Goal: Contribute content

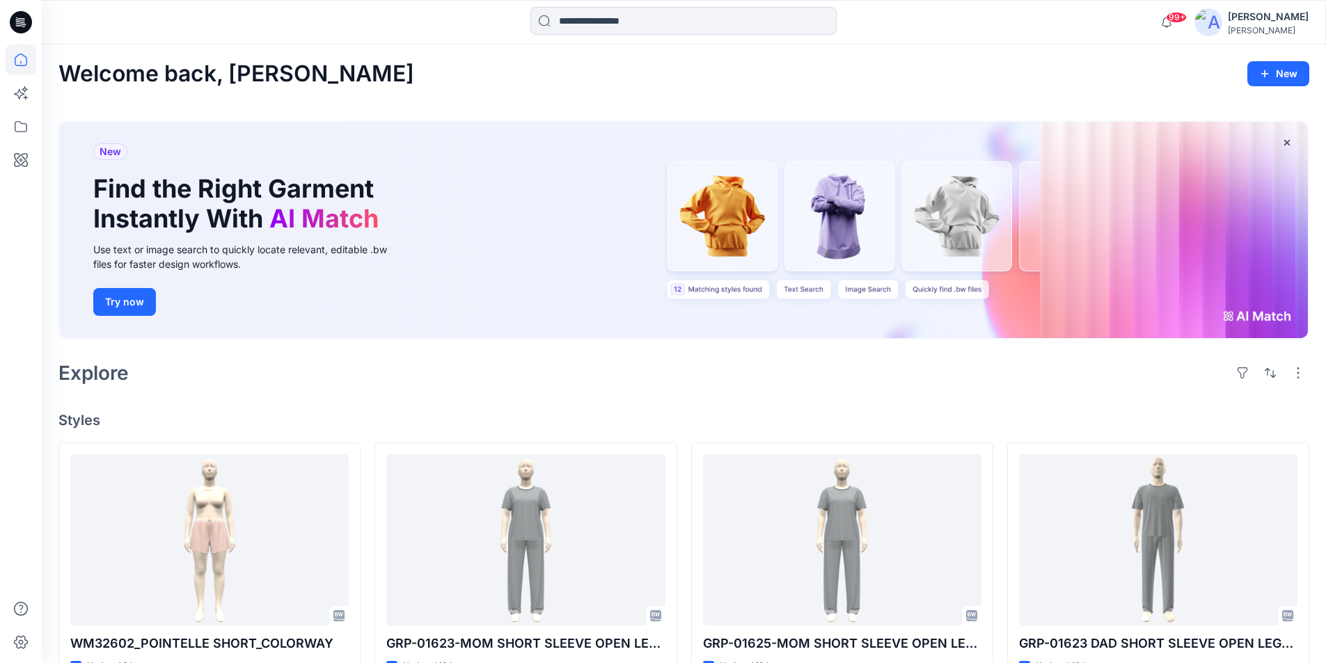
scroll to position [3824, 0]
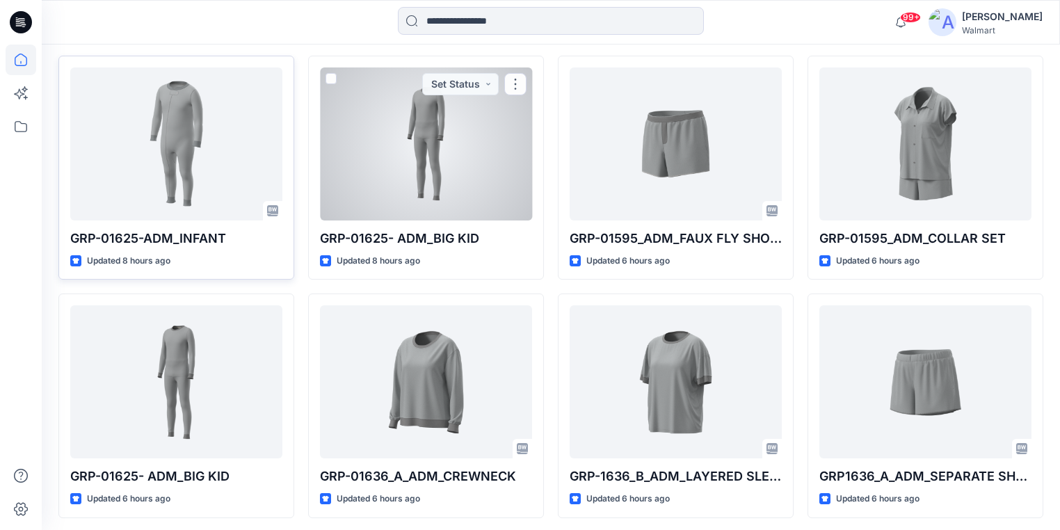
scroll to position [404, 0]
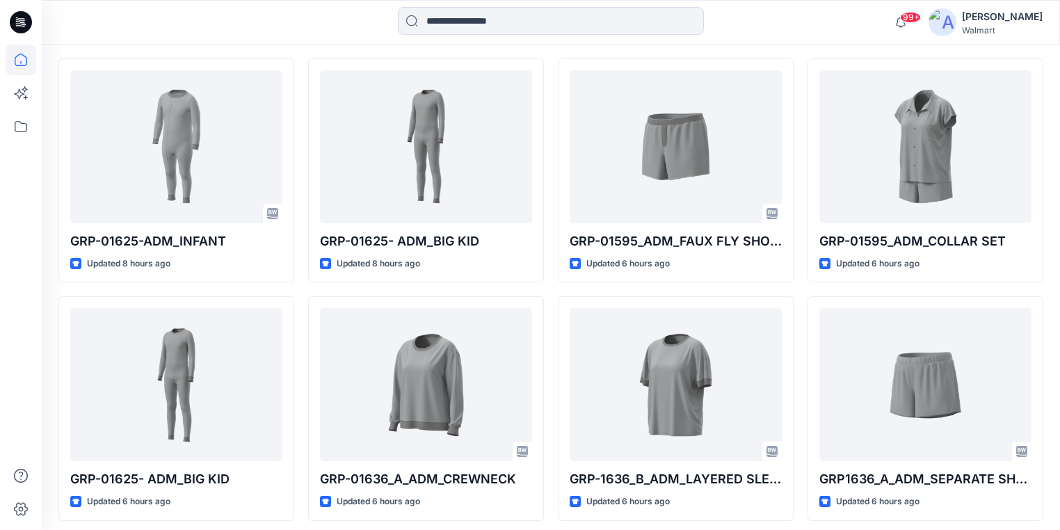
click at [31, 26] on icon at bounding box center [21, 22] width 22 height 22
click at [25, 22] on icon at bounding box center [21, 22] width 22 height 22
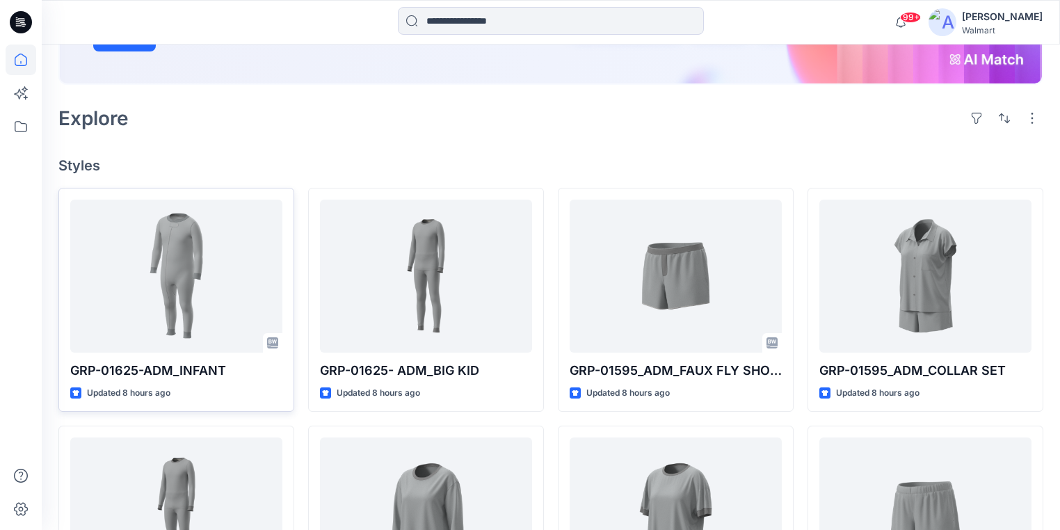
scroll to position [390, 0]
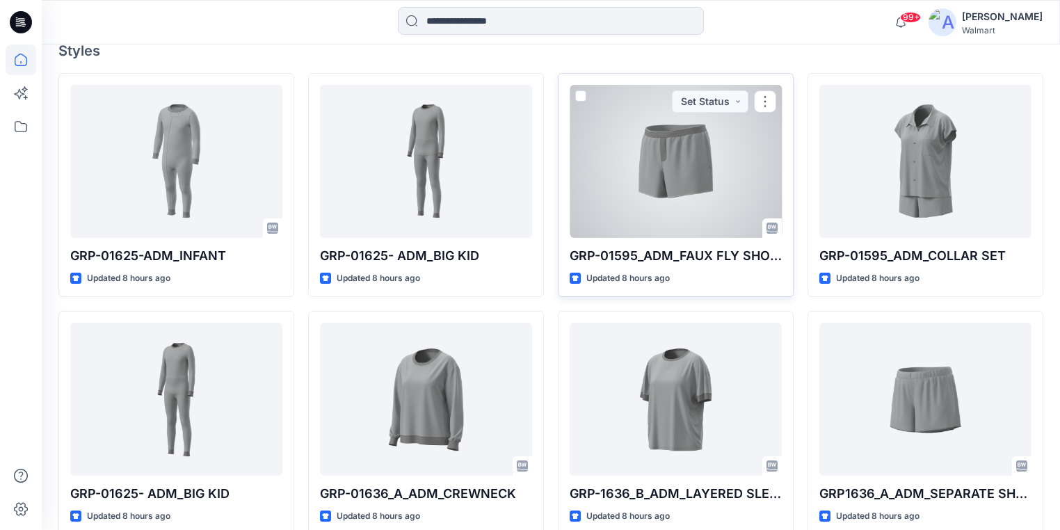
click at [636, 172] on div at bounding box center [676, 161] width 212 height 153
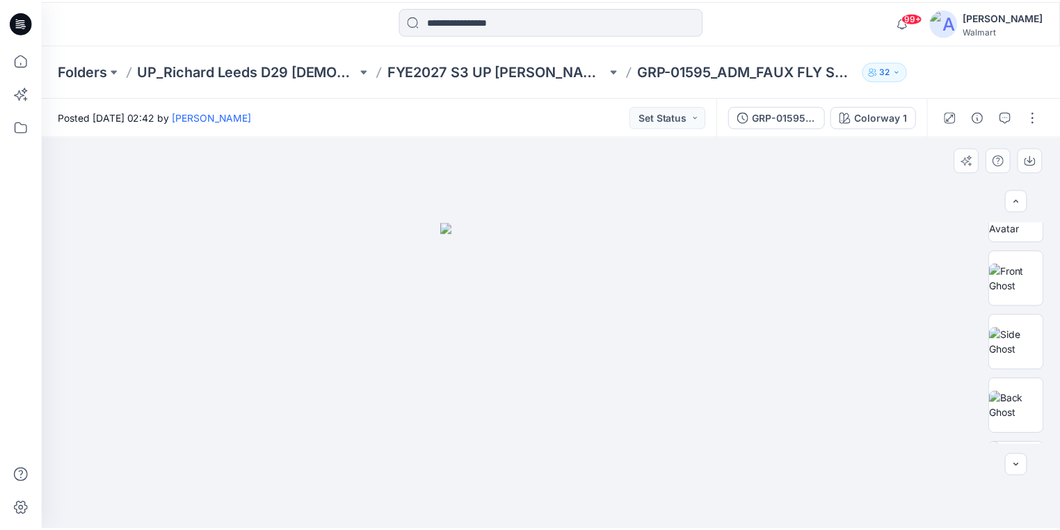
scroll to position [216, 0]
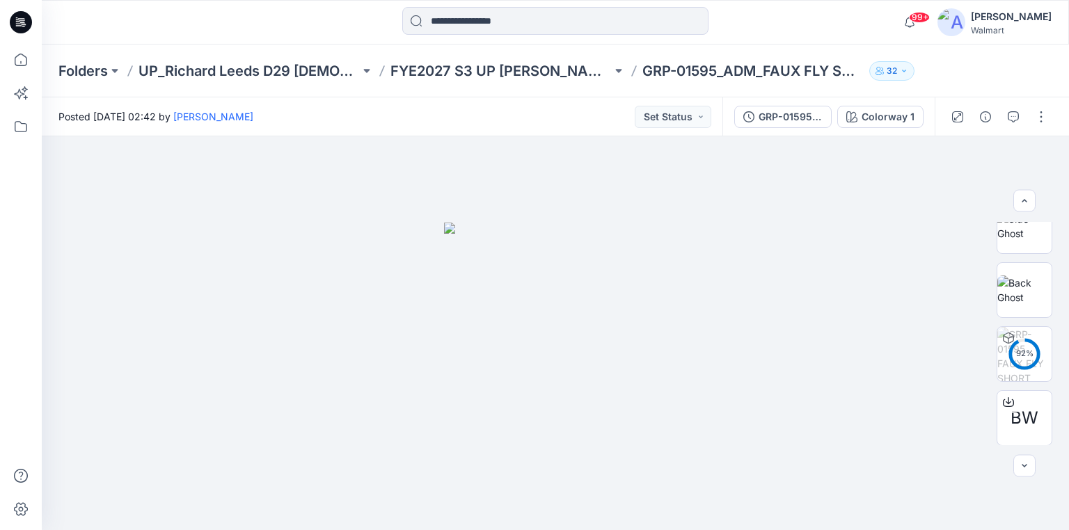
click at [24, 25] on icon at bounding box center [21, 22] width 22 height 22
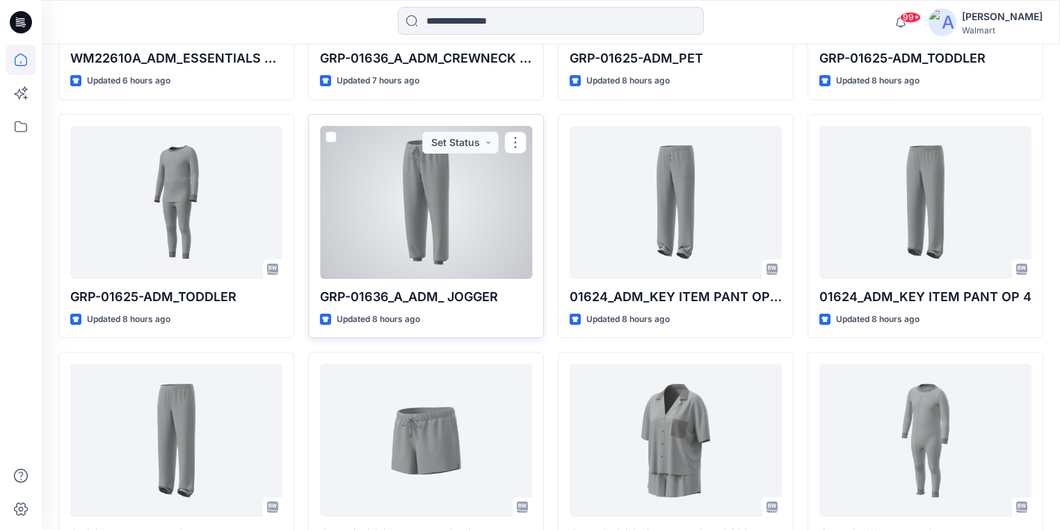
scroll to position [1385, 0]
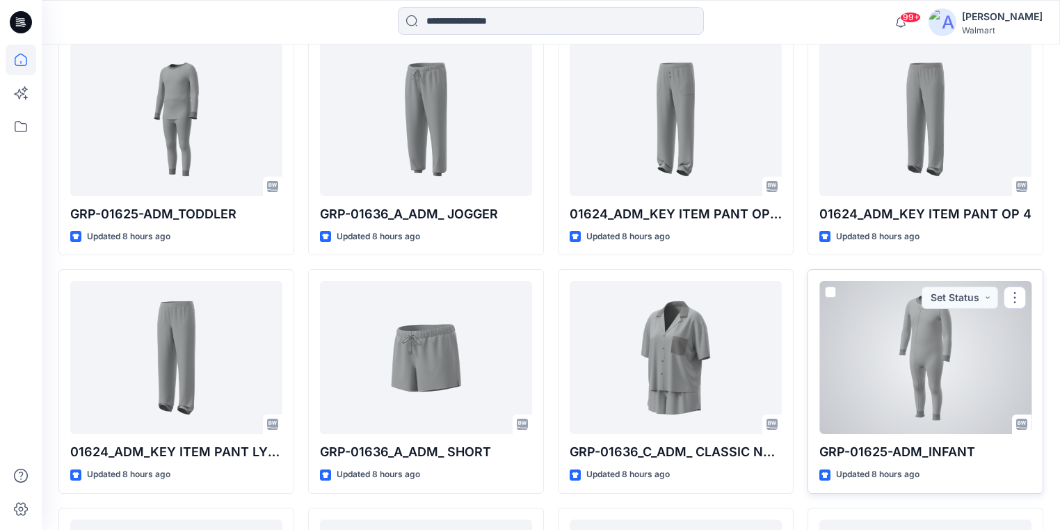
click at [923, 347] on div at bounding box center [926, 357] width 212 height 153
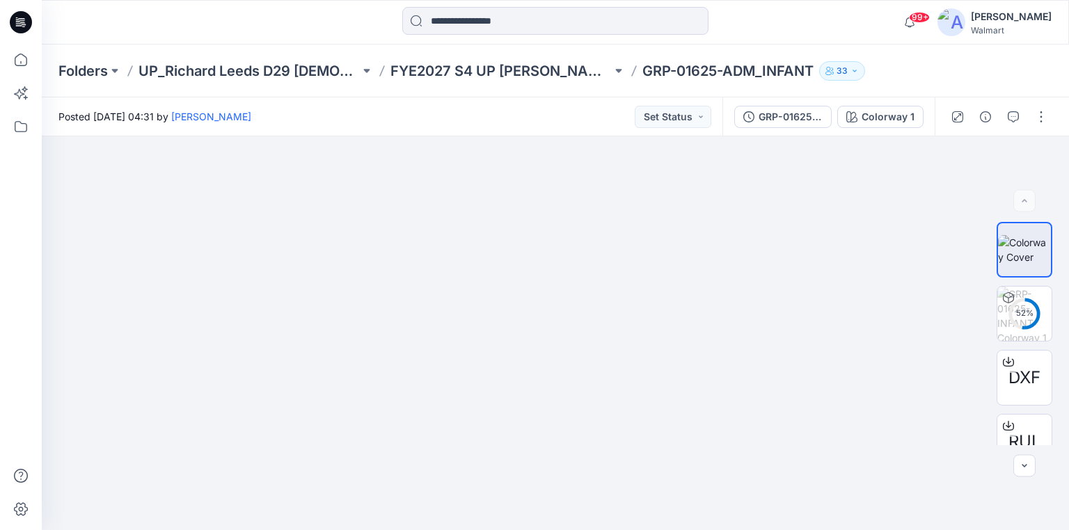
click at [23, 19] on icon at bounding box center [21, 22] width 22 height 22
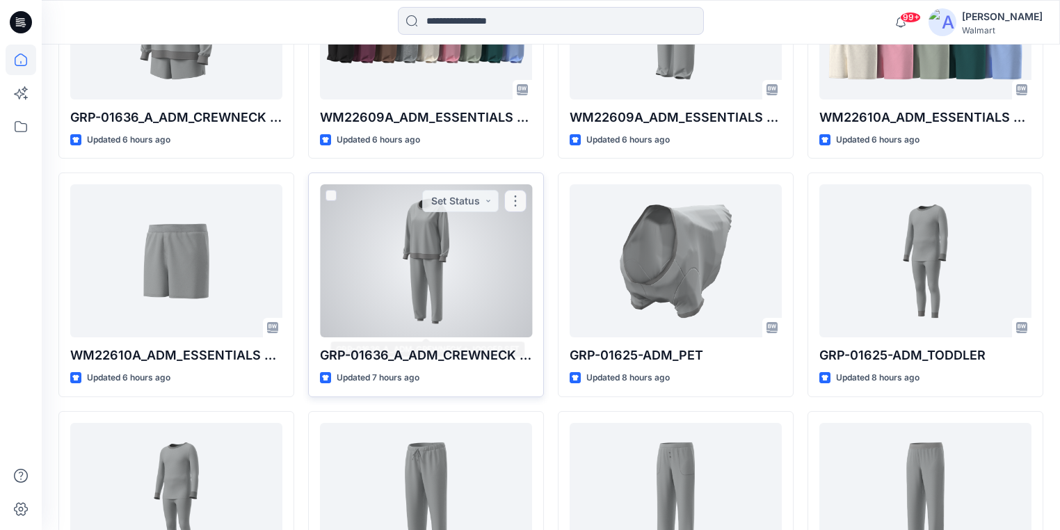
scroll to position [1002, 0]
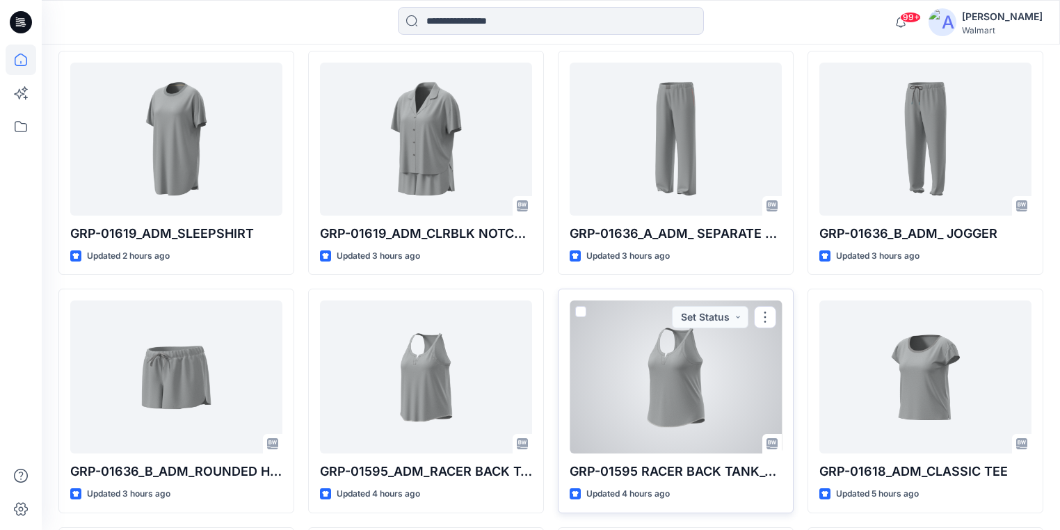
scroll to position [392, 0]
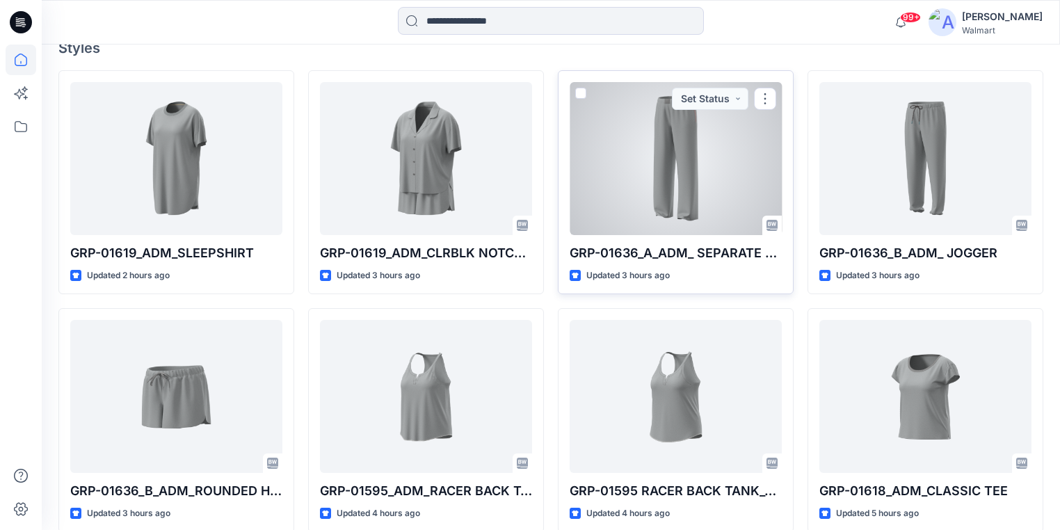
click at [678, 161] on div at bounding box center [676, 158] width 212 height 153
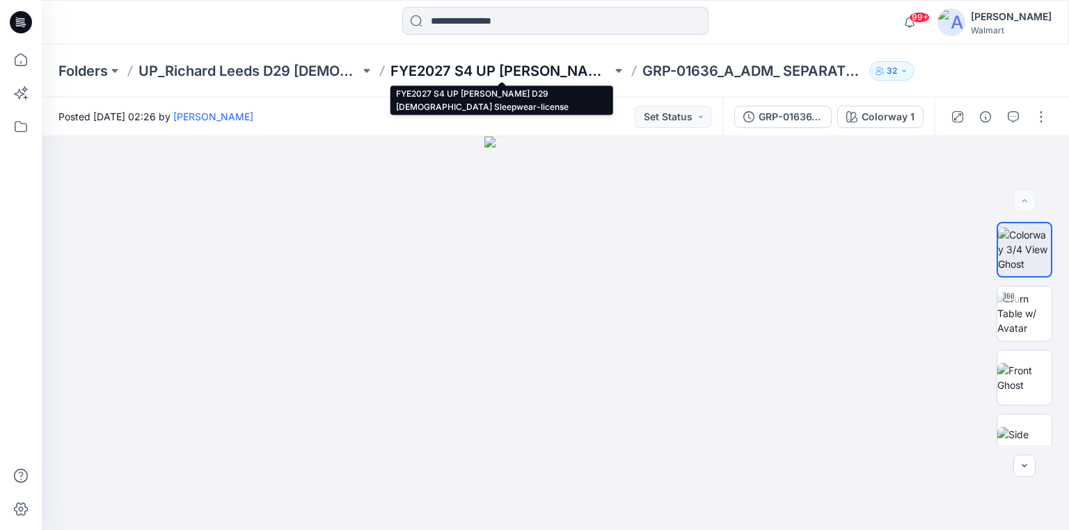
click at [432, 71] on p "FYE2027 S4 UP Richard Leeds D29 Ladies Sleepwear-license" at bounding box center [500, 70] width 221 height 19
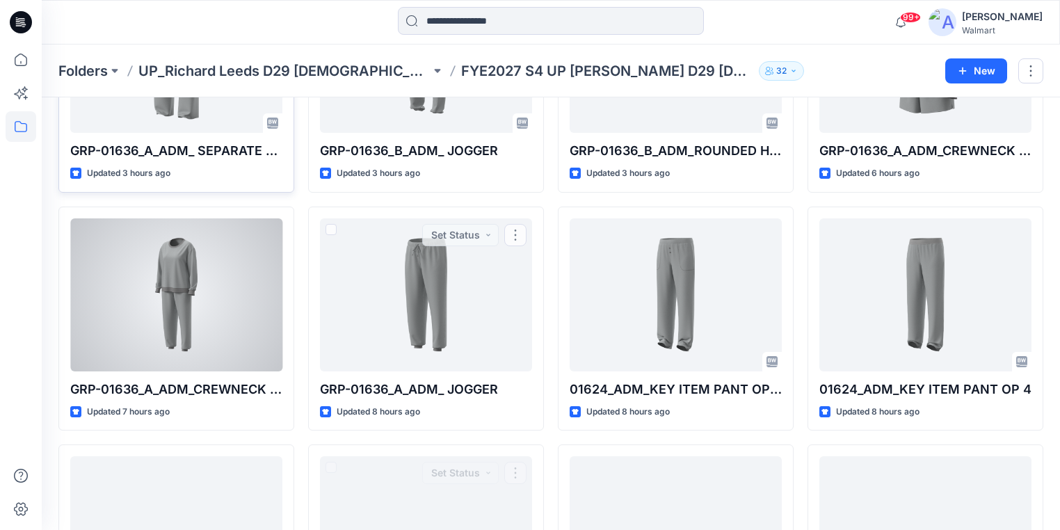
scroll to position [170, 0]
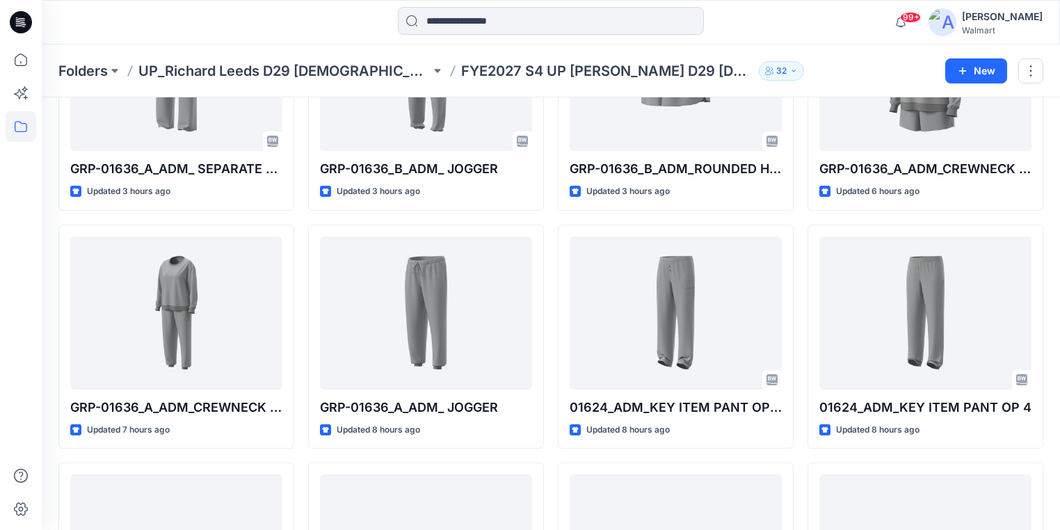
click at [21, 21] on icon at bounding box center [22, 20] width 6 height 1
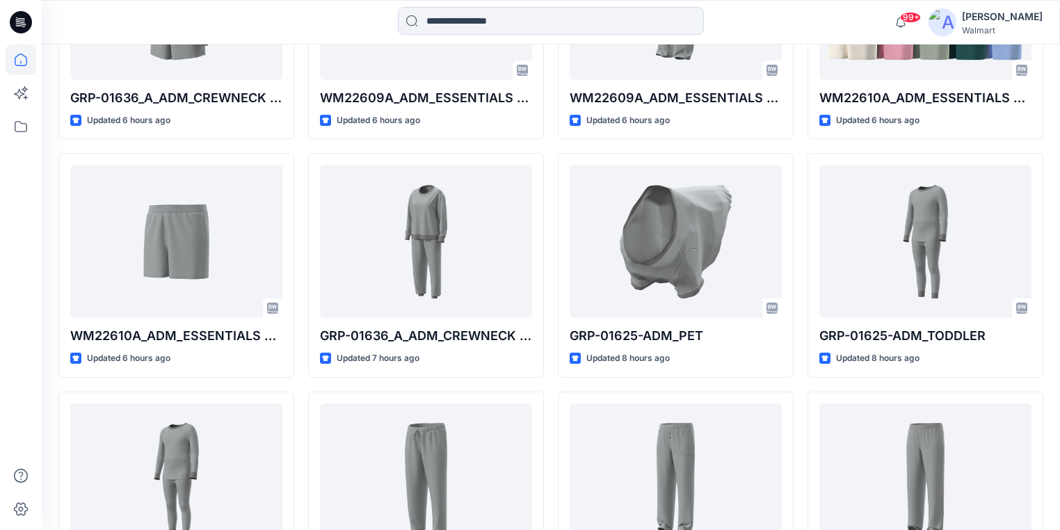
scroll to position [1060, 0]
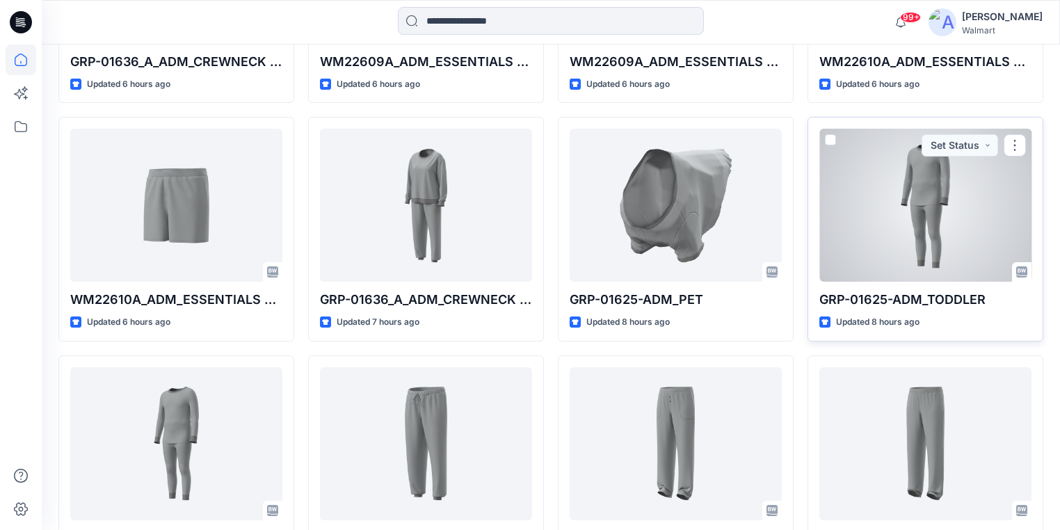
click at [891, 216] on div at bounding box center [926, 205] width 212 height 153
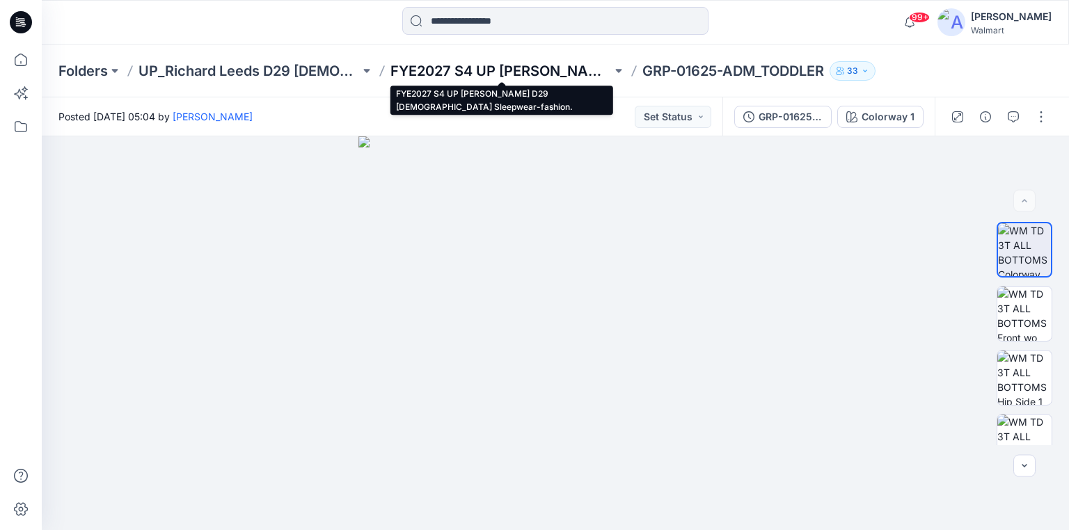
click at [523, 72] on p "FYE2027 S4 UP [PERSON_NAME] D29 [DEMOGRAPHIC_DATA] Sleepwear-fashion." at bounding box center [500, 70] width 221 height 19
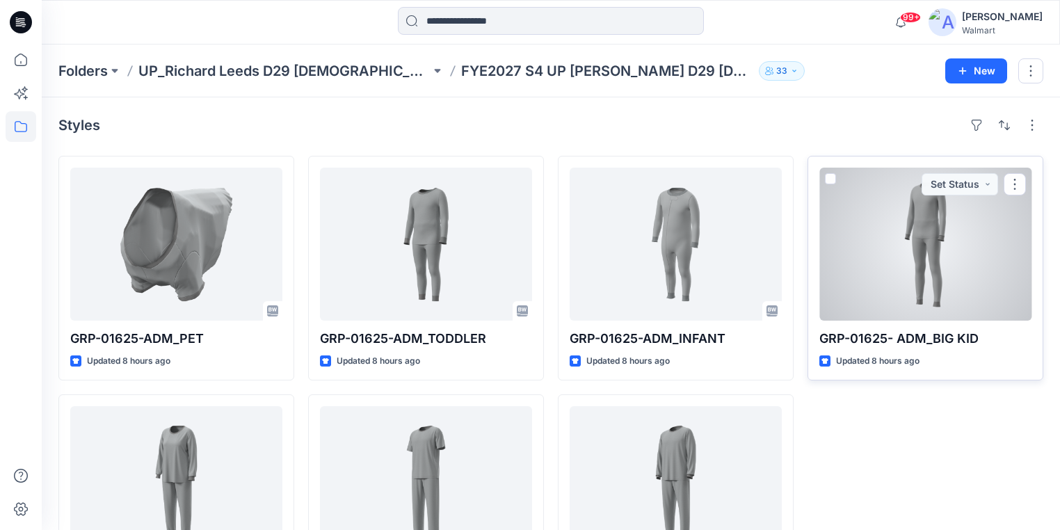
click at [925, 284] on div at bounding box center [926, 244] width 212 height 153
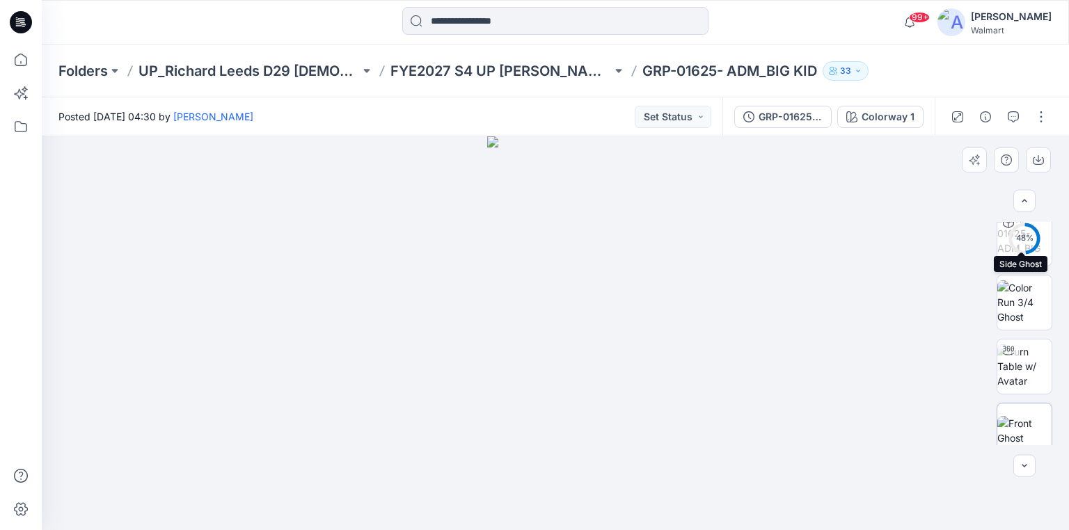
scroll to position [334, 0]
click at [1042, 117] on button "button" at bounding box center [1041, 117] width 22 height 22
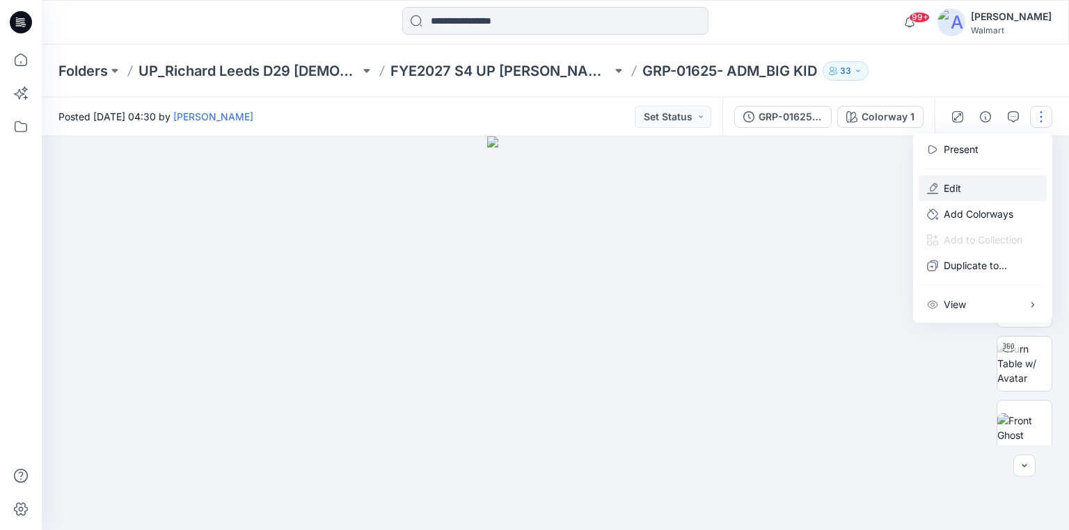
click at [948, 191] on p "Edit" at bounding box center [952, 188] width 17 height 15
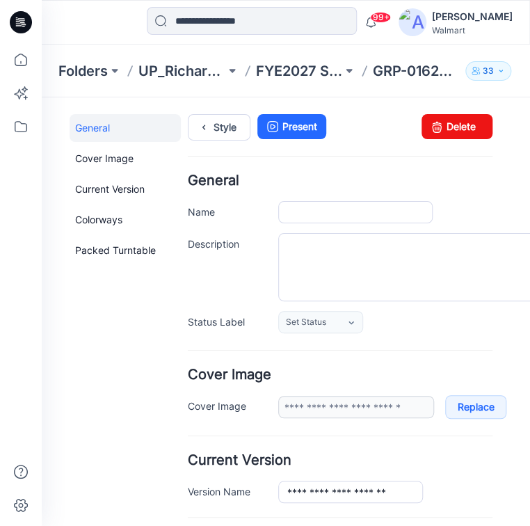
type input "**********"
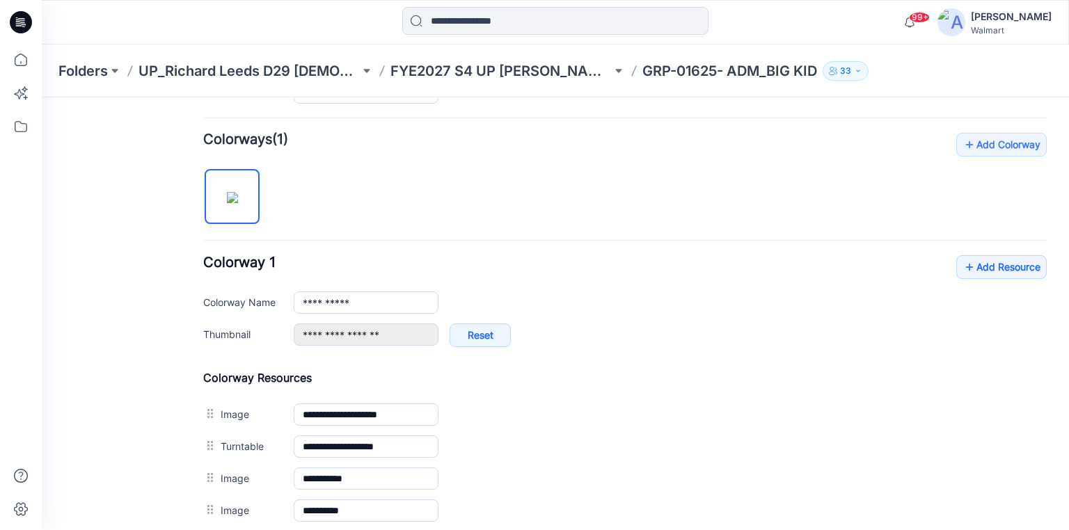
scroll to position [390, 0]
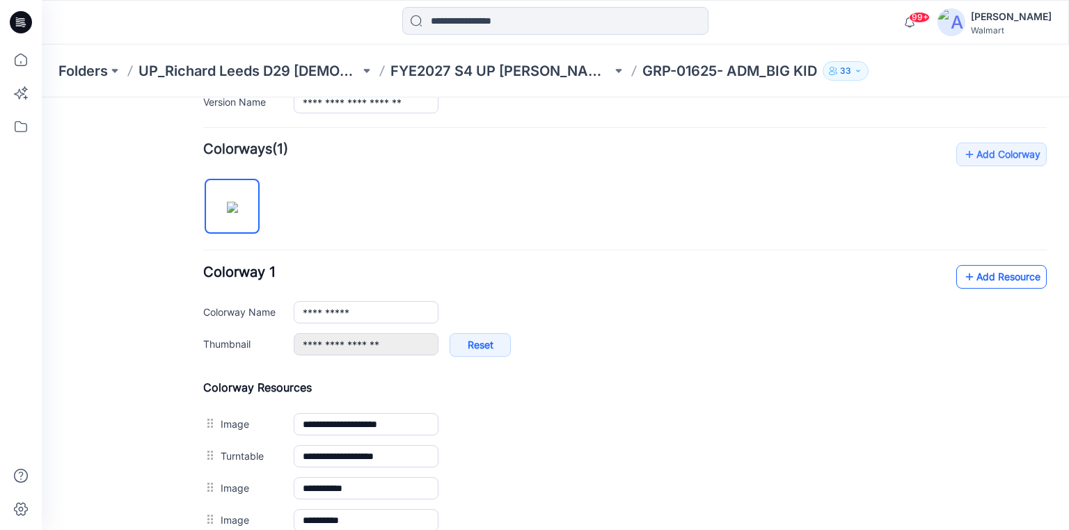
click at [1010, 275] on link "Add Resource" at bounding box center [1001, 277] width 90 height 24
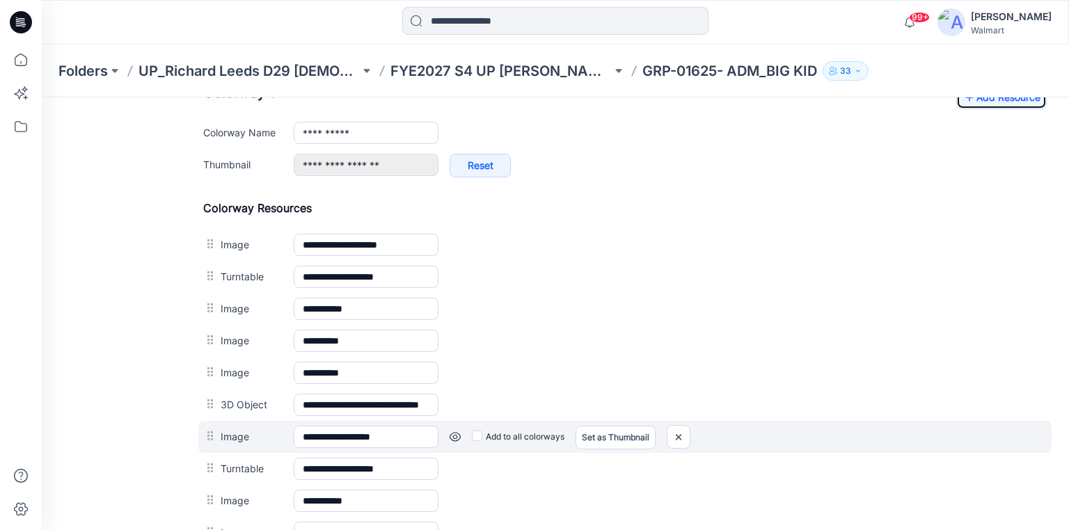
scroll to position [724, 0]
